Goal: Task Accomplishment & Management: Manage account settings

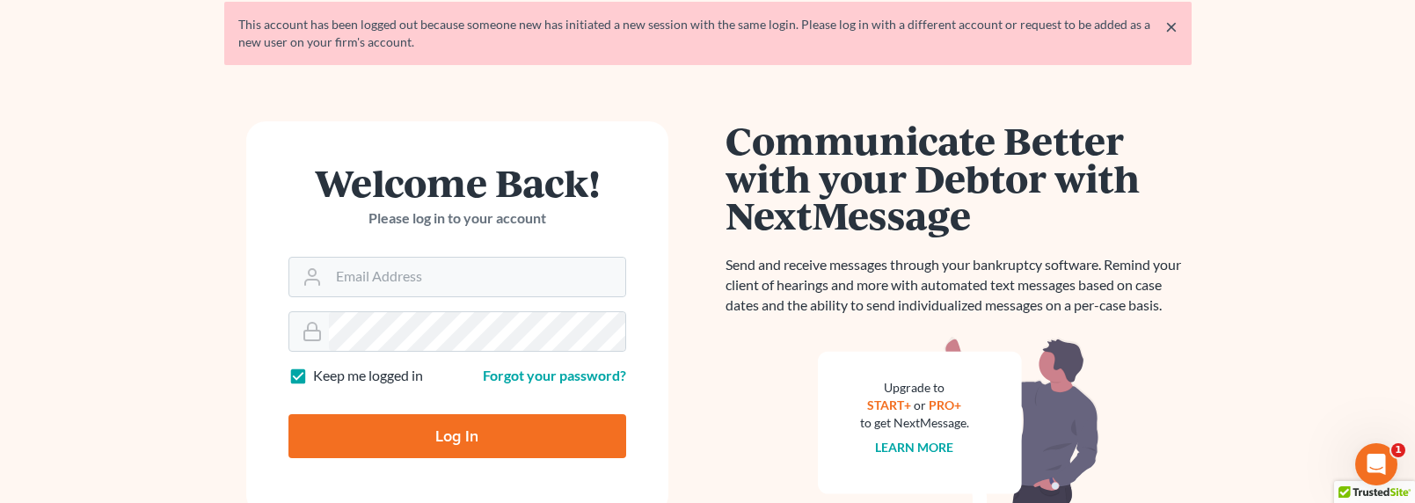
scroll to position [173, 0]
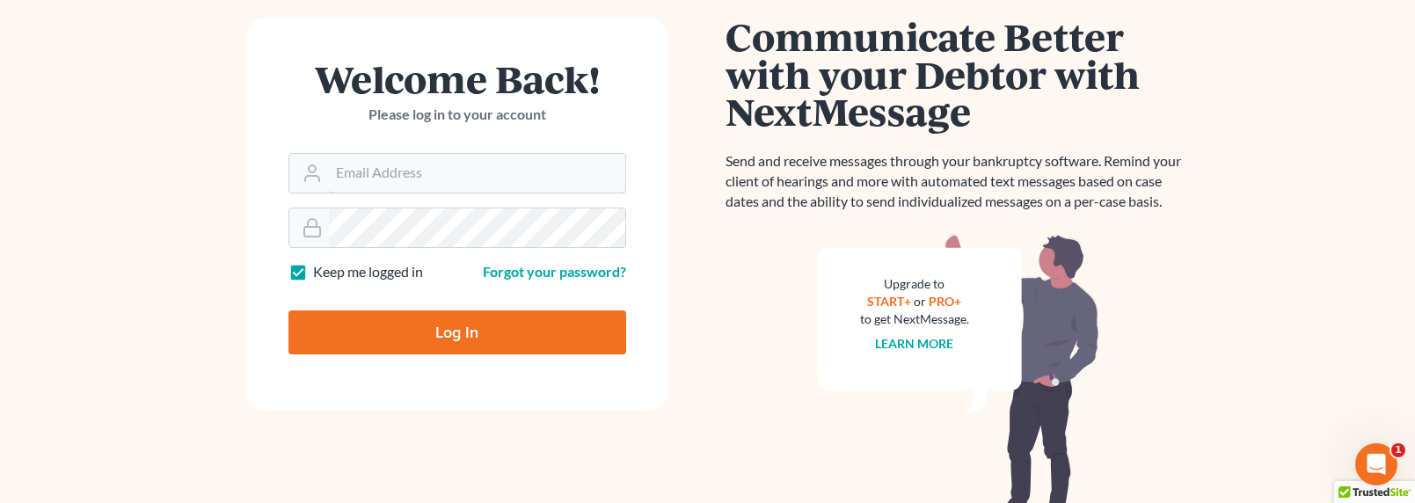
type input "sevan@gorginianlaw.com"
click at [469, 333] on input "Log In" at bounding box center [457, 332] width 338 height 44
type input "Thinking..."
